Goal: Task Accomplishment & Management: Use online tool/utility

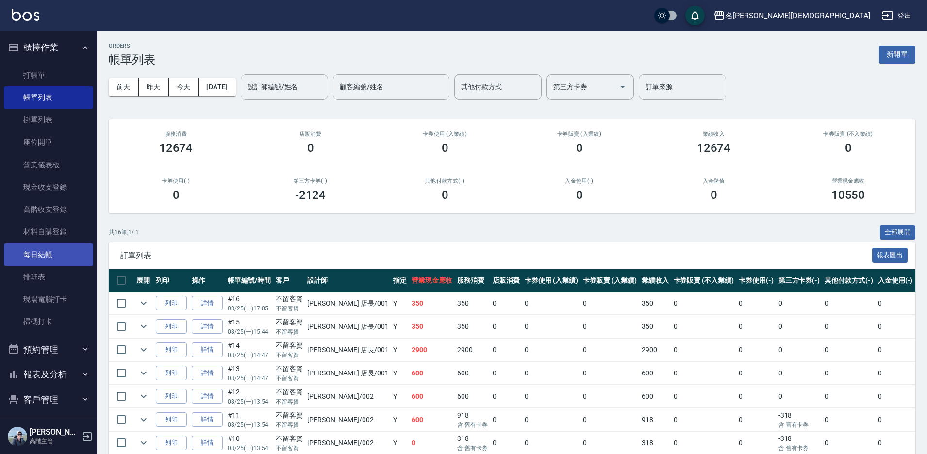
drag, startPoint x: 47, startPoint y: 263, endPoint x: 48, endPoint y: 256, distance: 7.4
click at [47, 262] on link "每日結帳" at bounding box center [48, 255] width 89 height 22
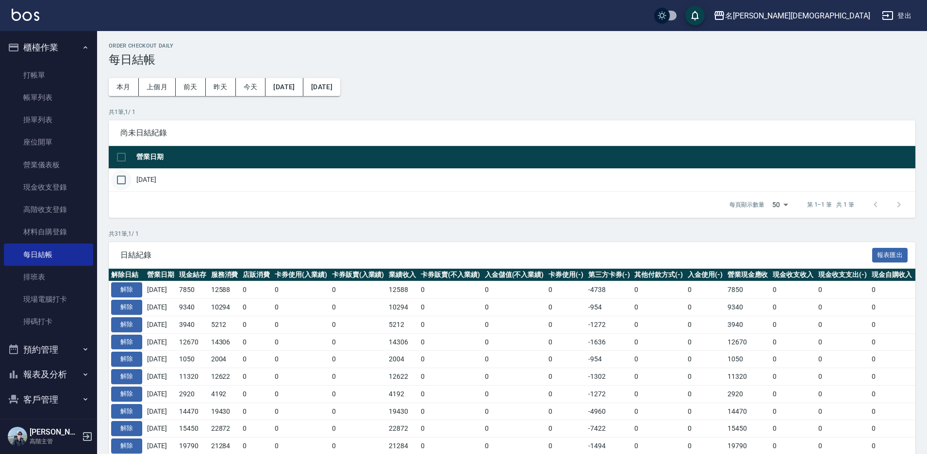
click at [121, 182] on input "checkbox" at bounding box center [121, 180] width 20 height 20
checkbox input "true"
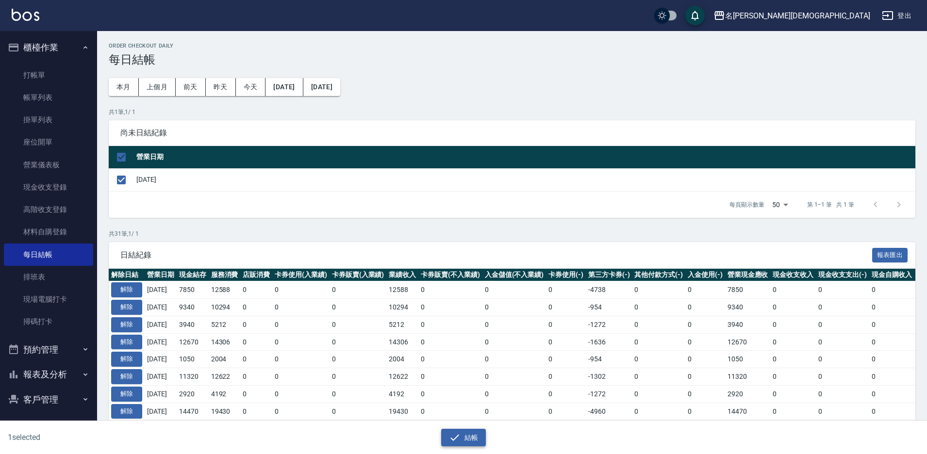
click at [463, 436] on button "結帳" at bounding box center [463, 438] width 45 height 18
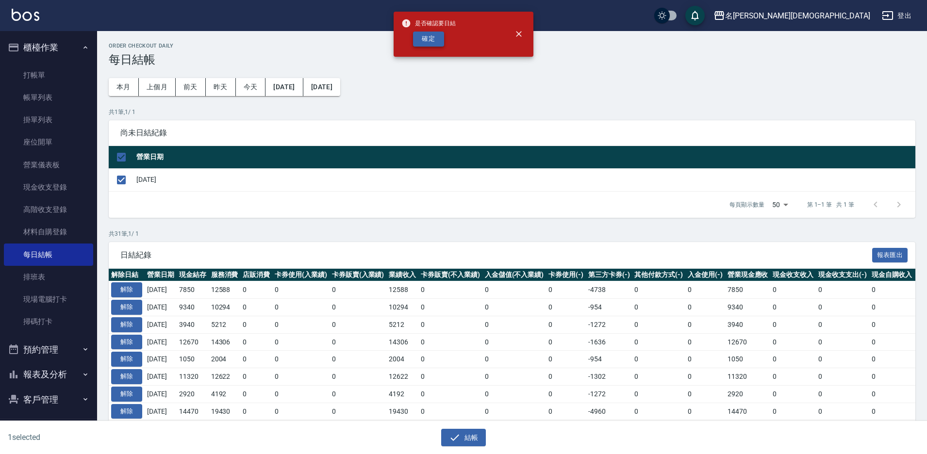
click at [430, 36] on button "確定" at bounding box center [428, 39] width 31 height 15
checkbox input "false"
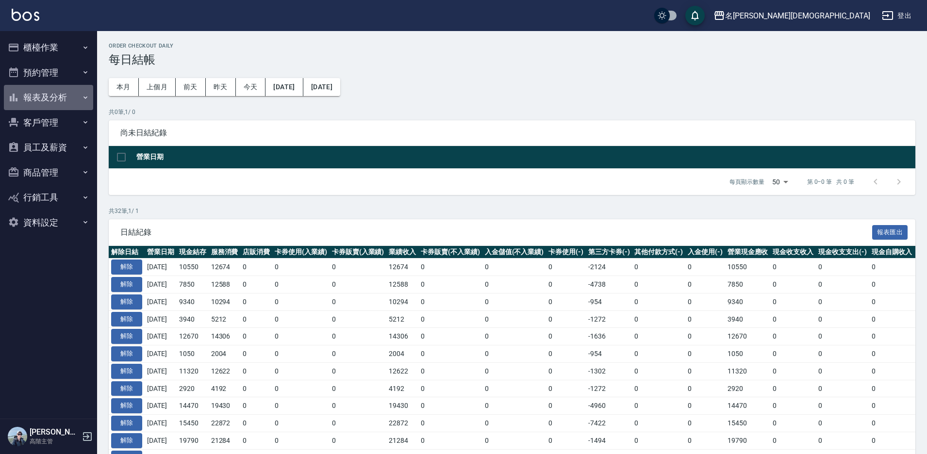
click at [36, 97] on button "報表及分析" at bounding box center [48, 97] width 89 height 25
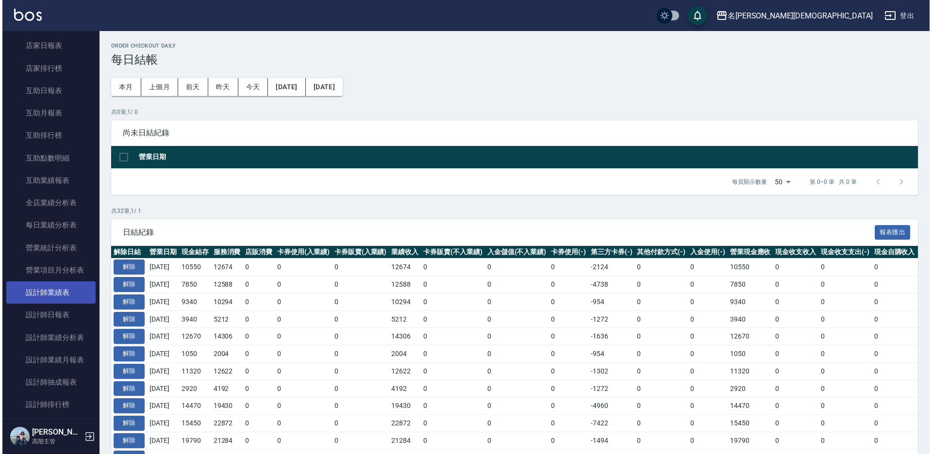
scroll to position [291, 0]
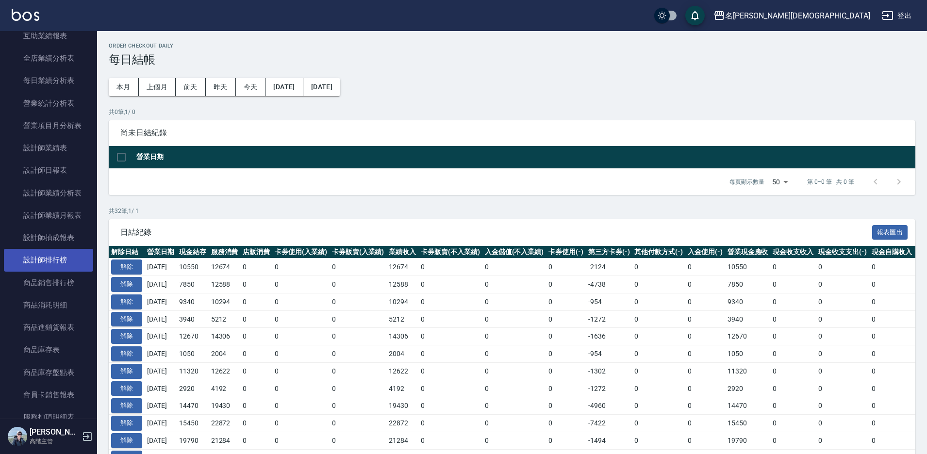
click at [77, 260] on link "設計師排行榜" at bounding box center [48, 260] width 89 height 22
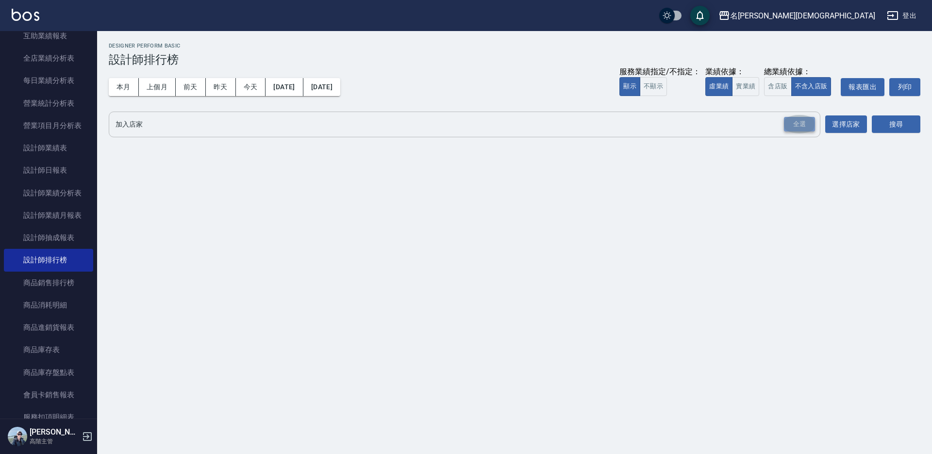
click at [804, 127] on div "全選" at bounding box center [799, 124] width 31 height 15
click at [884, 124] on button "搜尋" at bounding box center [896, 125] width 49 height 18
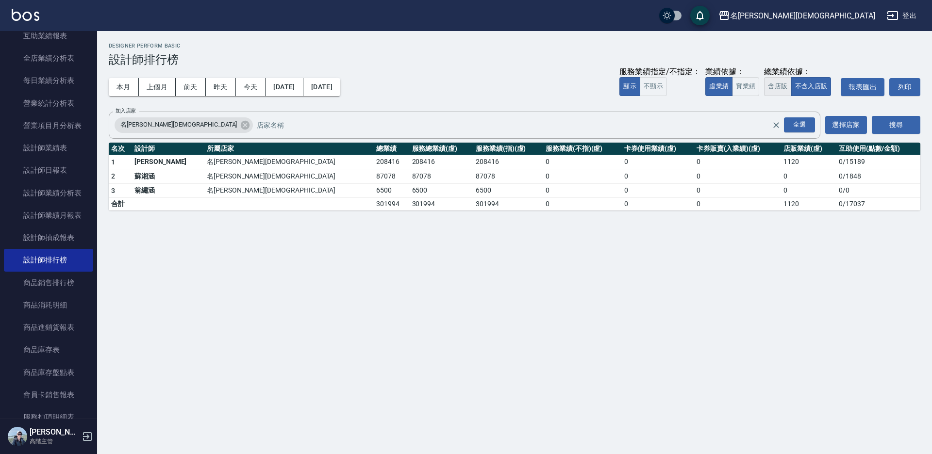
click at [775, 91] on button "含店販" at bounding box center [777, 86] width 27 height 19
